Goal: Information Seeking & Learning: Learn about a topic

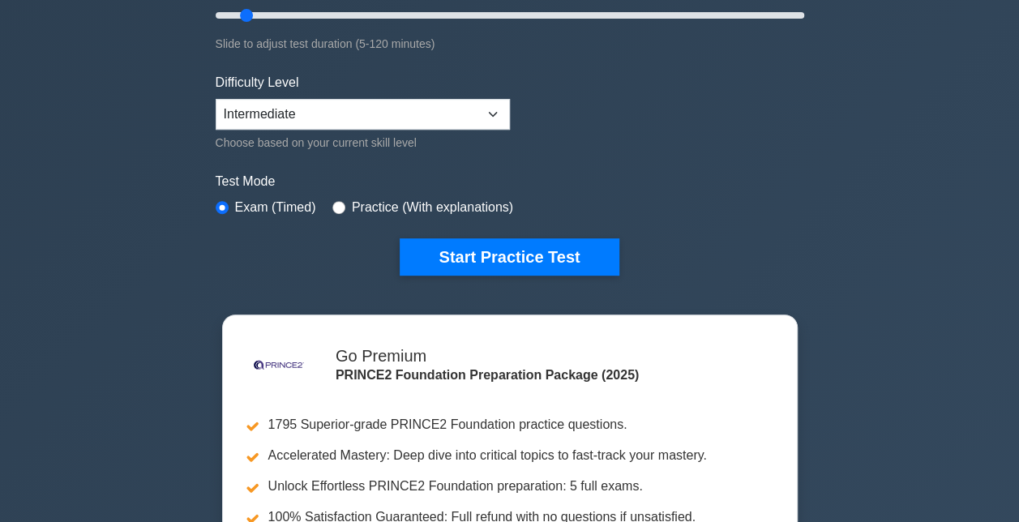
scroll to position [355, 0]
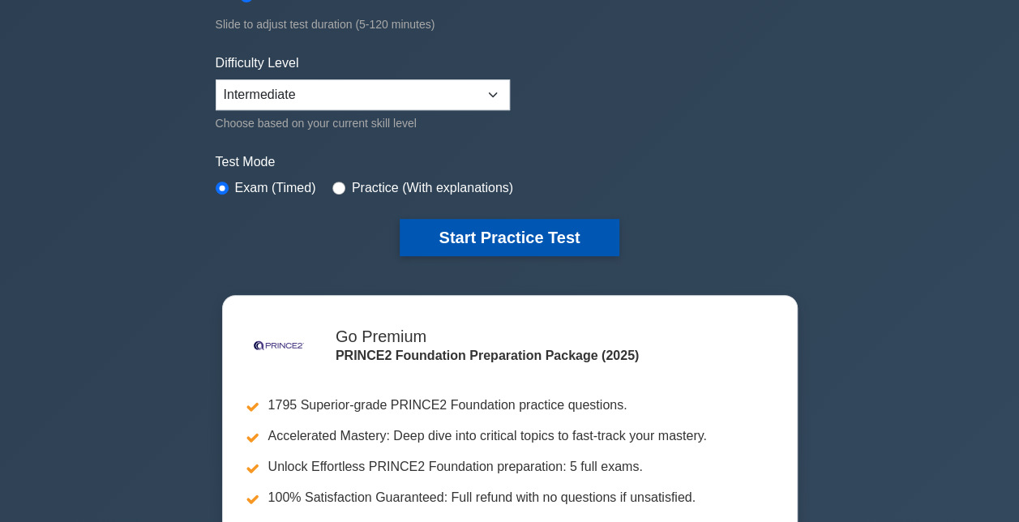
click at [498, 232] on button "Start Practice Test" at bounding box center [509, 237] width 219 height 37
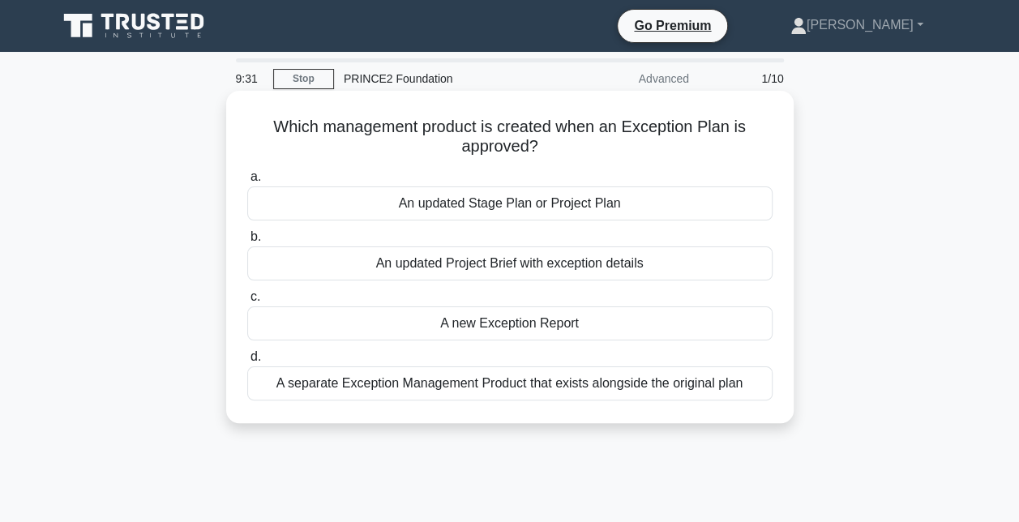
click at [532, 200] on div "An updated Stage Plan or Project Plan" at bounding box center [510, 204] width 526 height 34
click at [247, 182] on input "a. An updated Stage Plan or Project Plan" at bounding box center [247, 177] width 0 height 11
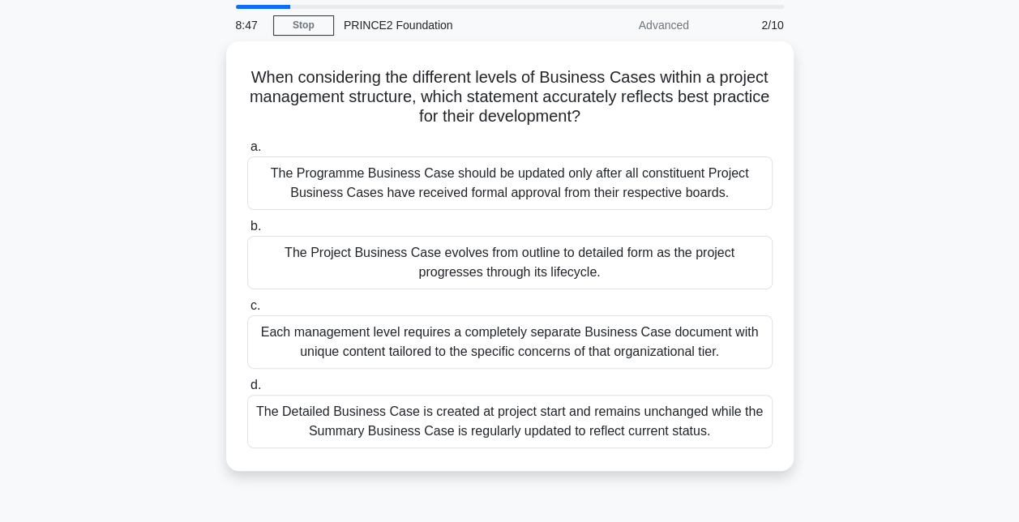
scroll to position [55, 0]
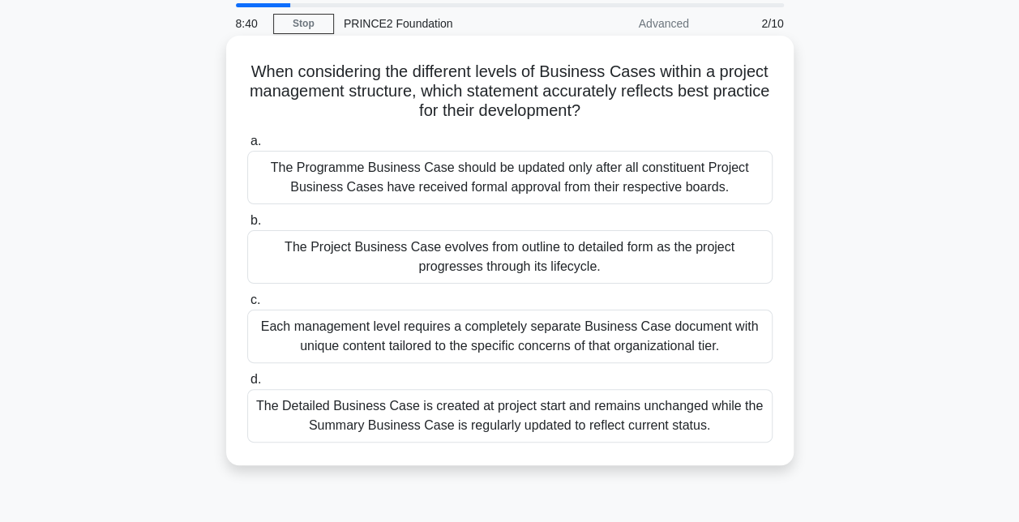
click at [633, 264] on div "The Project Business Case evolves from outline to detailed form as the project …" at bounding box center [510, 257] width 526 height 54
click at [247, 226] on input "b. The Project Business Case evolves from outline to detailed form as the proje…" at bounding box center [247, 221] width 0 height 11
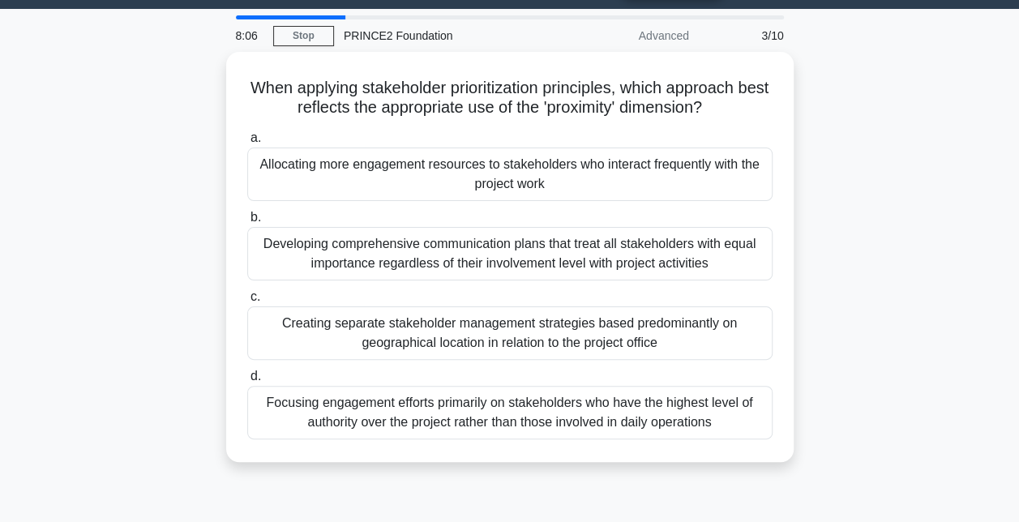
scroll to position [42, 0]
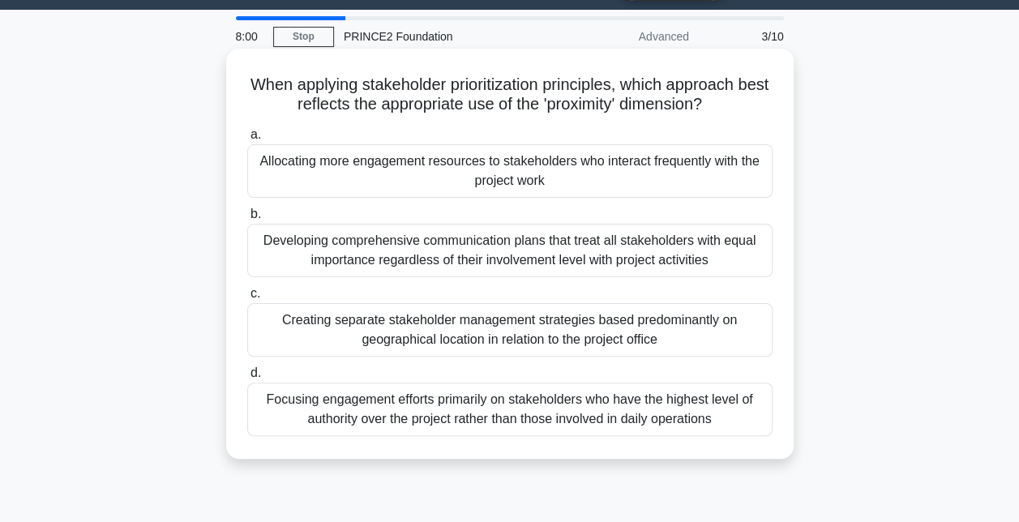
click at [712, 170] on div "Allocating more engagement resources to stakeholders who interact frequently wi…" at bounding box center [510, 171] width 526 height 54
click at [247, 140] on input "a. Allocating more engagement resources to stakeholders who interact frequently…" at bounding box center [247, 135] width 0 height 11
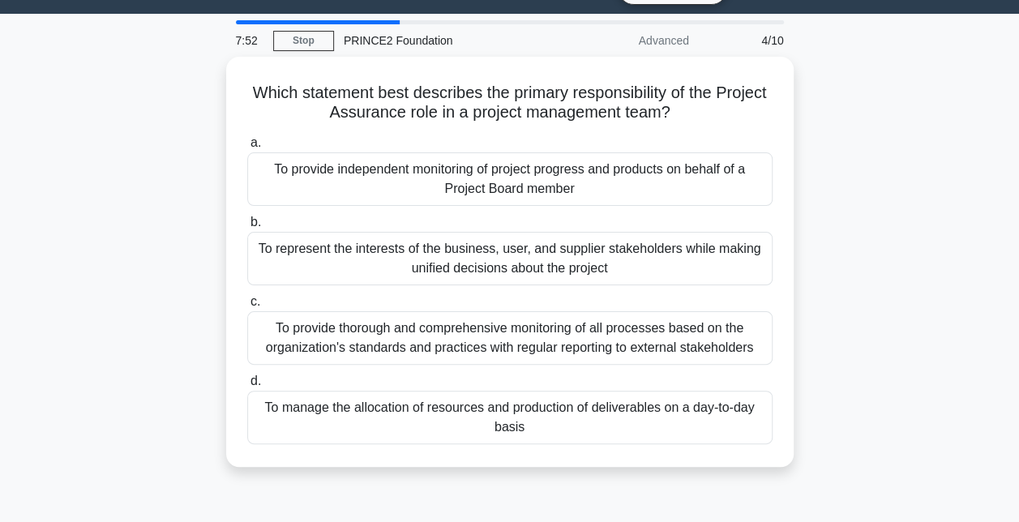
scroll to position [41, 0]
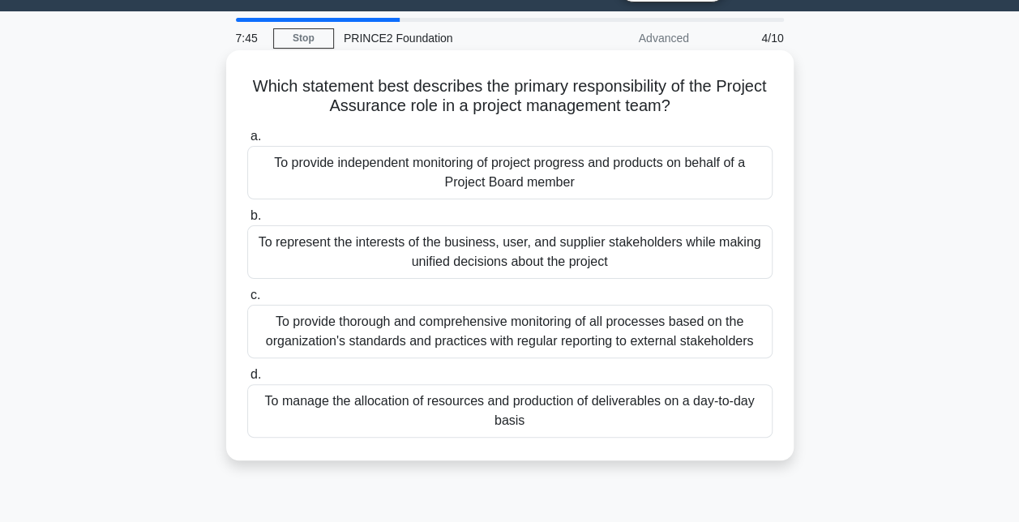
click at [689, 165] on div "To provide independent monitoring of project progress and products on behalf of…" at bounding box center [510, 173] width 526 height 54
click at [247, 142] on input "a. To provide independent monitoring of project progress and products on behalf…" at bounding box center [247, 136] width 0 height 11
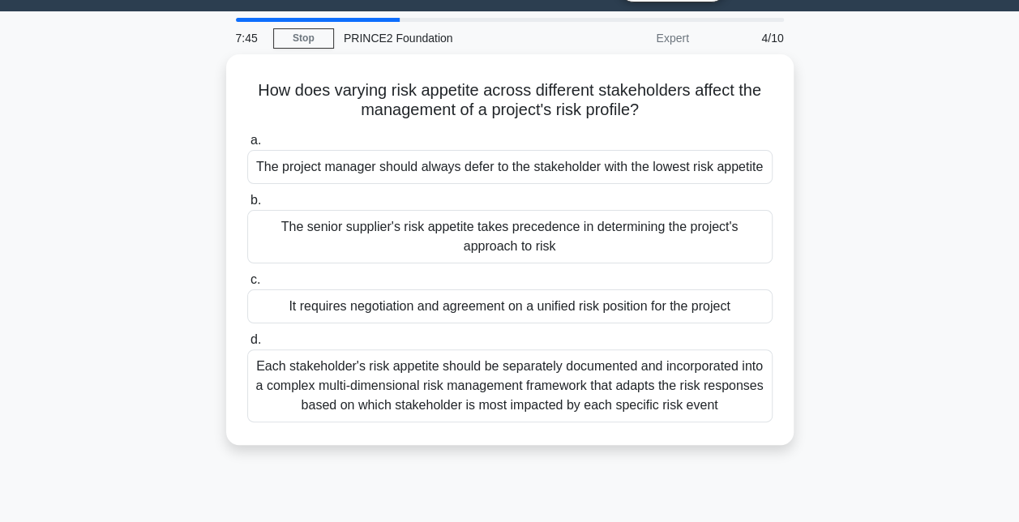
scroll to position [0, 0]
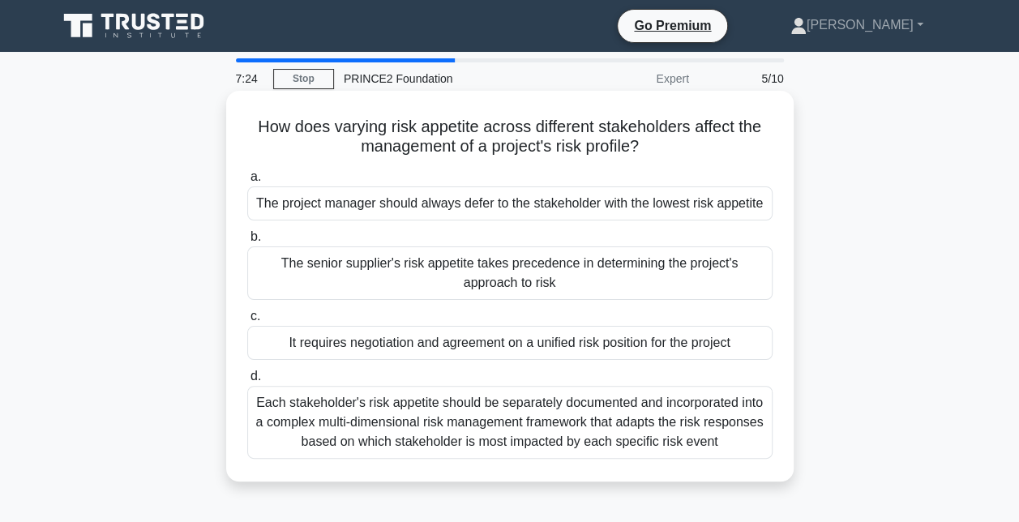
click at [620, 352] on div "It requires negotiation and agreement on a unified risk position for the project" at bounding box center [510, 343] width 526 height 34
click at [247, 322] on input "c. It requires negotiation and agreement on a unified risk position for the pro…" at bounding box center [247, 316] width 0 height 11
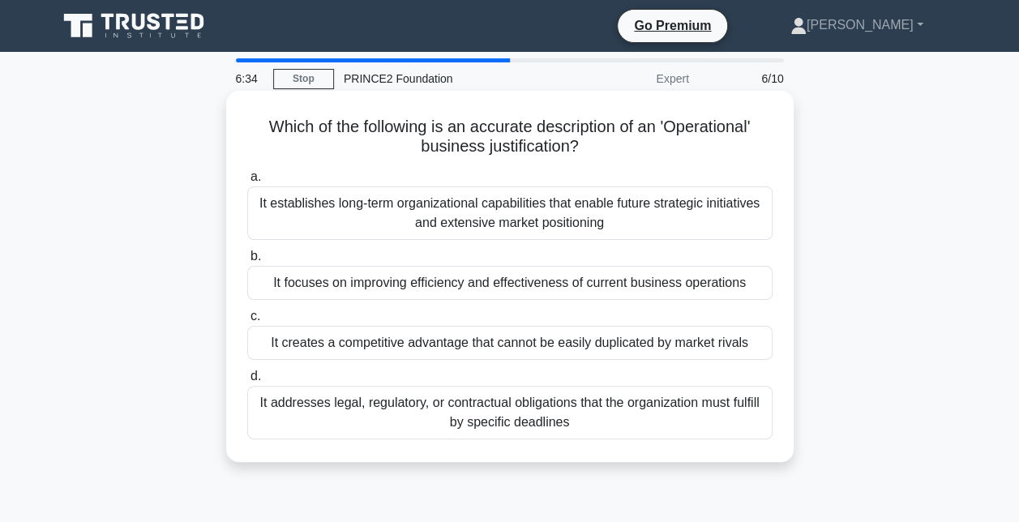
click at [614, 283] on div "It focuses on improving efficiency and effectiveness of current business operat…" at bounding box center [510, 283] width 526 height 34
click at [247, 262] on input "b. It focuses on improving efficiency and effectiveness of current business ope…" at bounding box center [247, 256] width 0 height 11
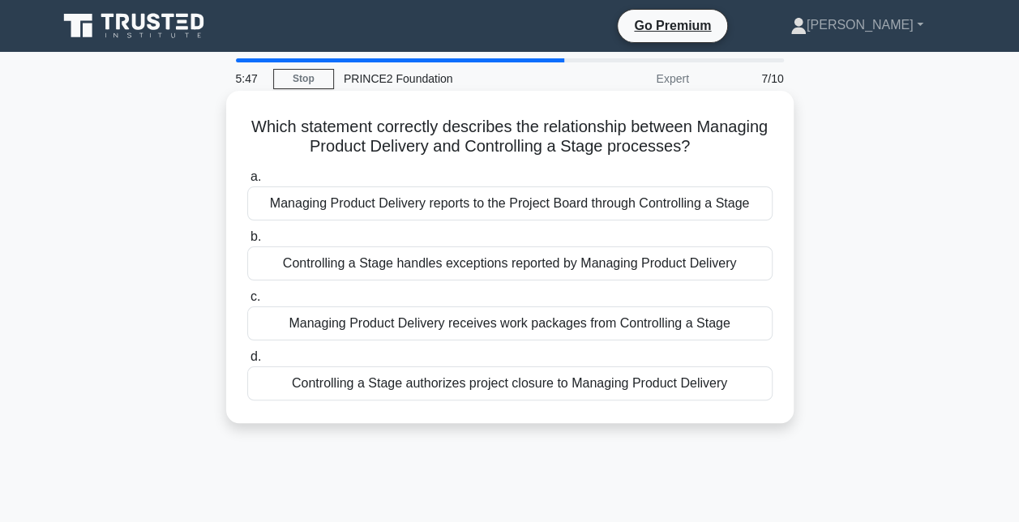
click at [663, 209] on div "Managing Product Delivery reports to the Project Board through Controlling a St…" at bounding box center [510, 204] width 526 height 34
click at [247, 182] on input "a. Managing Product Delivery reports to the Project Board through Controlling a…" at bounding box center [247, 177] width 0 height 11
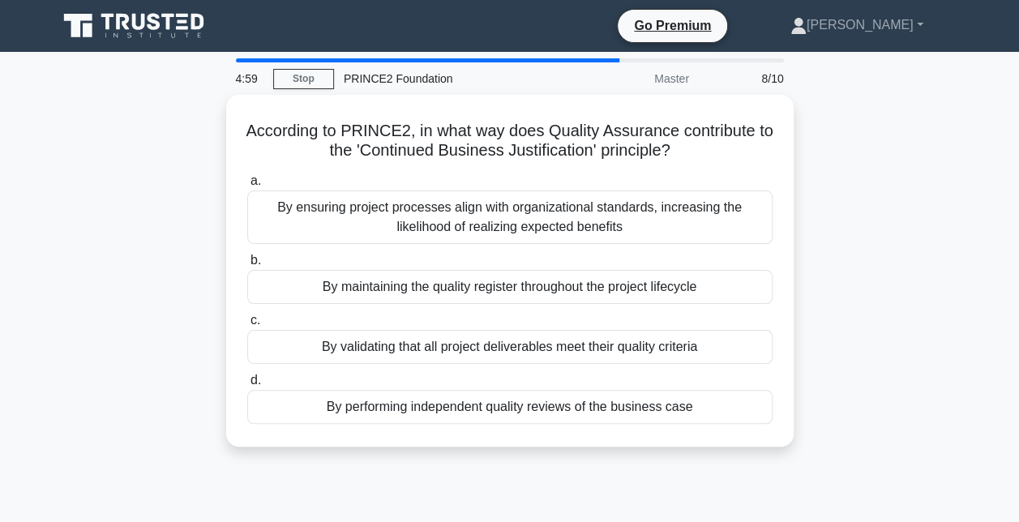
click at [663, 209] on div "By ensuring project processes align with organizational standards, increasing t…" at bounding box center [510, 218] width 526 height 54
click at [247, 187] on input "a. By ensuring project processes align with organizational standards, increasin…" at bounding box center [247, 181] width 0 height 11
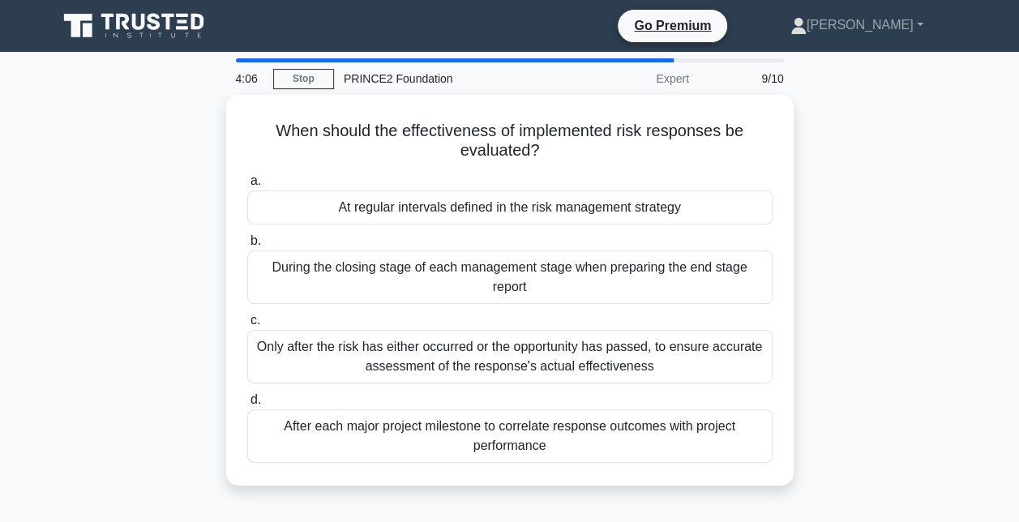
click at [663, 209] on div "At regular intervals defined in the risk management strategy" at bounding box center [510, 208] width 526 height 34
click at [247, 187] on input "a. At regular intervals defined in the risk management strategy" at bounding box center [247, 181] width 0 height 11
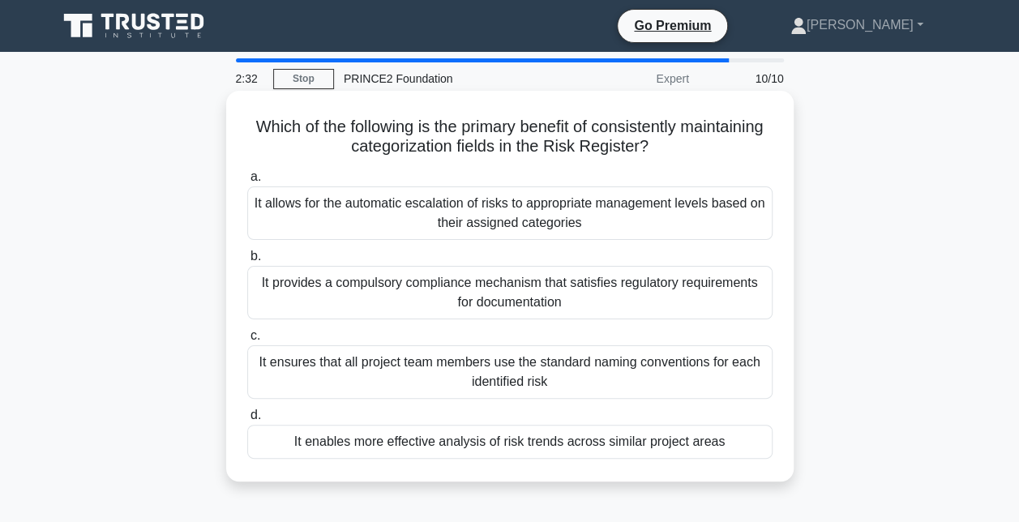
click at [633, 436] on div "It enables more effective analysis of risk trends across similar project areas" at bounding box center [510, 442] width 526 height 34
click at [247, 421] on input "d. It enables more effective analysis of risk trends across similar project are…" at bounding box center [247, 415] width 0 height 11
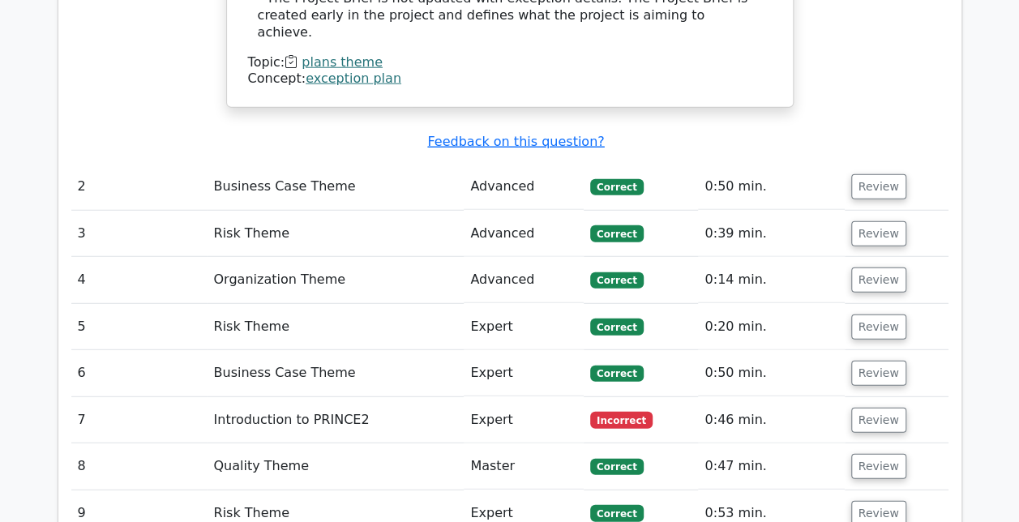
scroll to position [2062, 0]
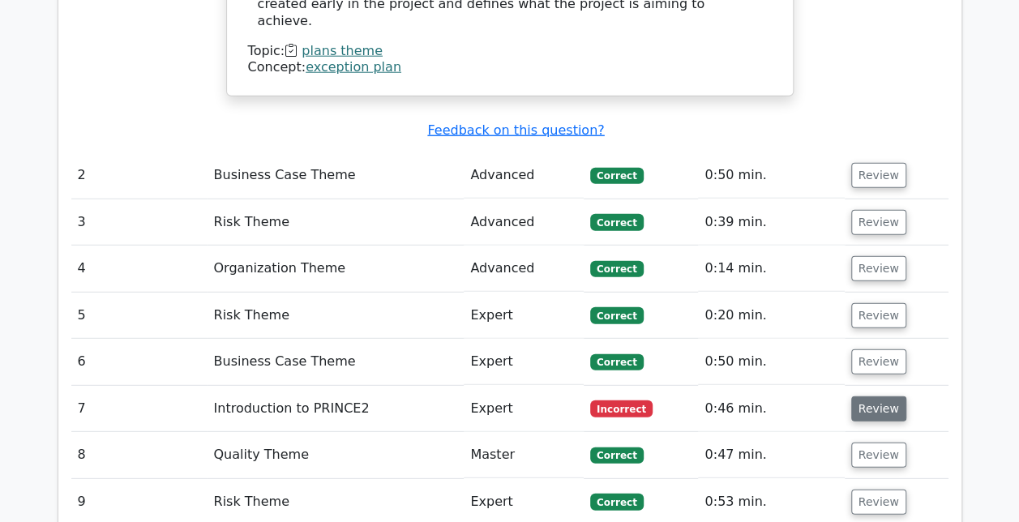
click at [878, 397] on button "Review" at bounding box center [879, 409] width 55 height 25
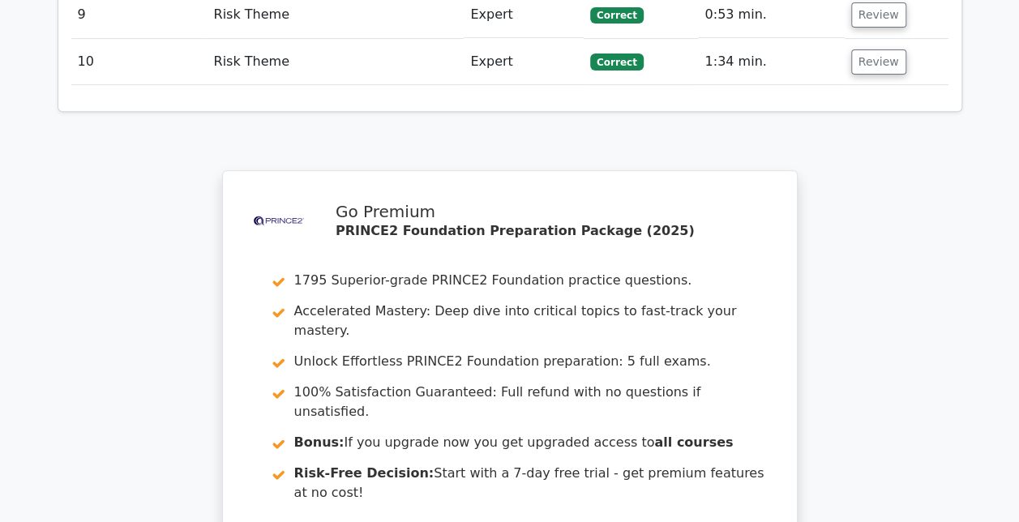
scroll to position [3353, 0]
